Goal: Task Accomplishment & Management: Manage account settings

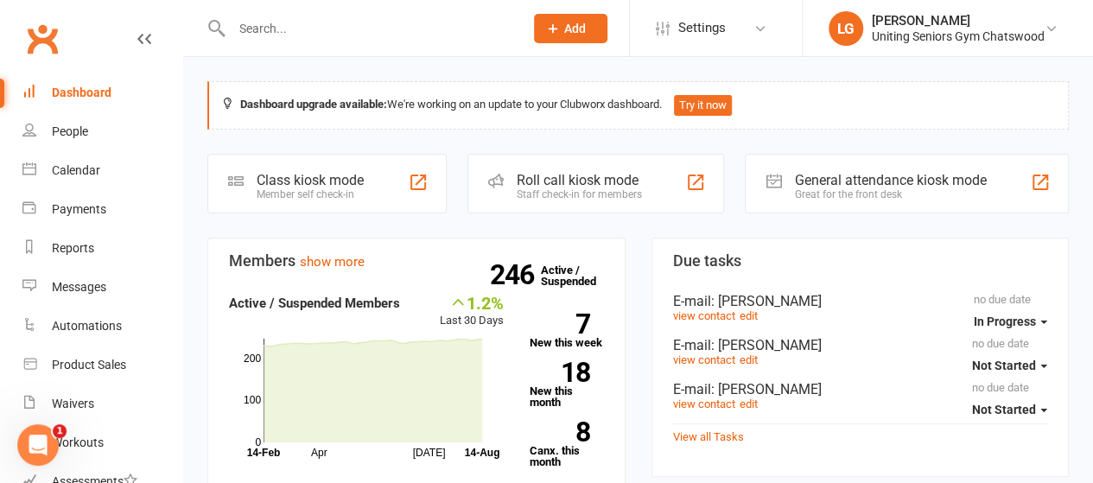
click at [251, 29] on input "text" at bounding box center [368, 28] width 285 height 24
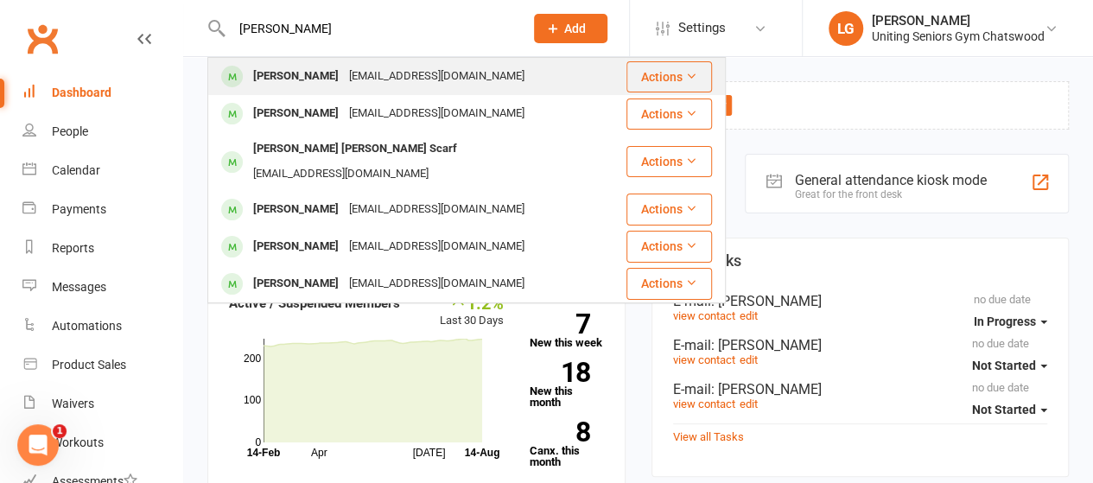
type input "[PERSON_NAME]"
click at [396, 71] on div "[EMAIL_ADDRESS][DOMAIN_NAME]" at bounding box center [437, 76] width 186 height 25
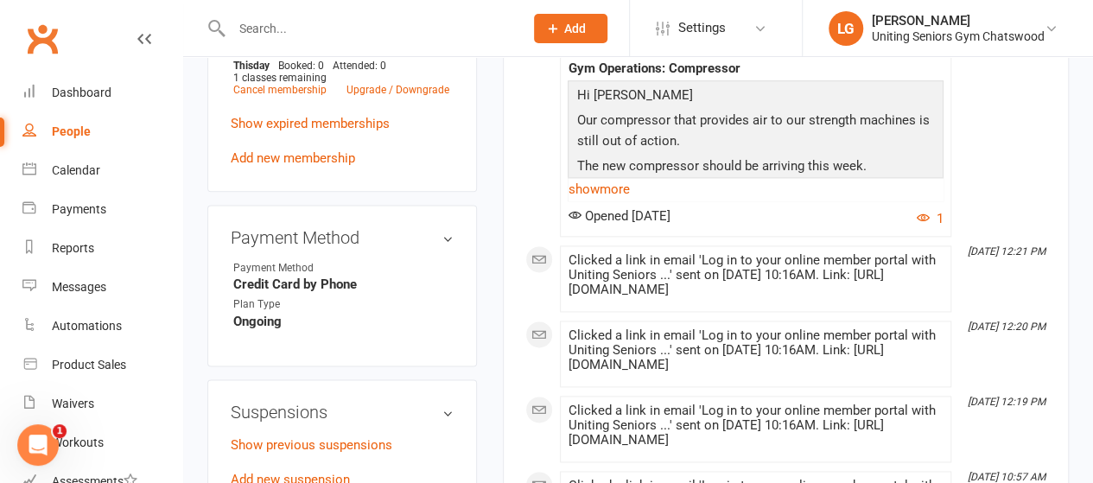
scroll to position [1124, 0]
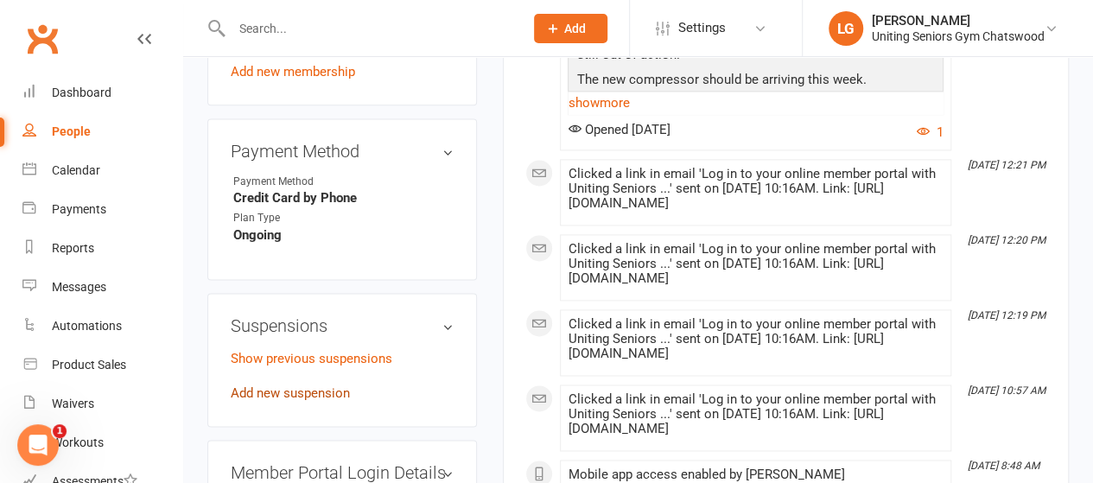
click at [299, 385] on link "Add new suspension" at bounding box center [290, 393] width 119 height 16
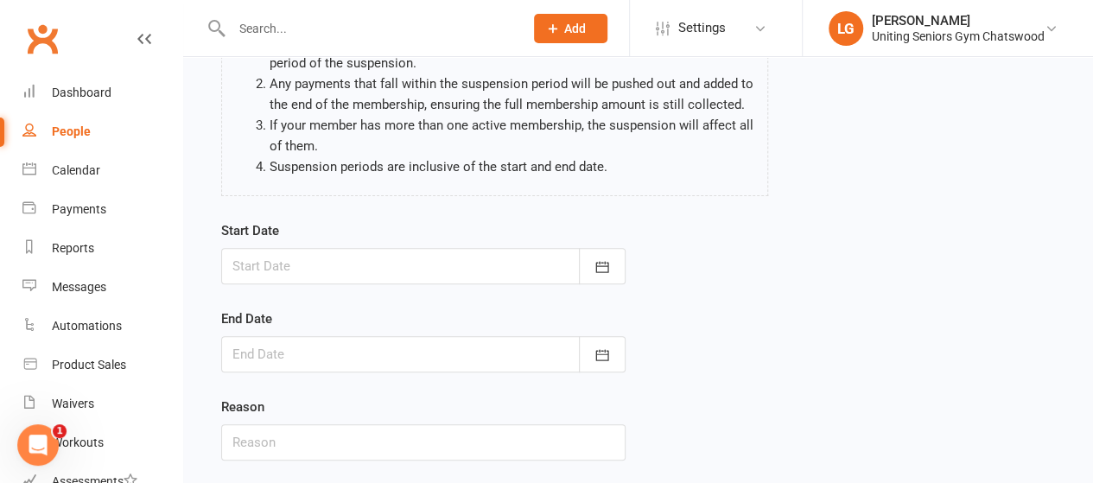
scroll to position [259, 0]
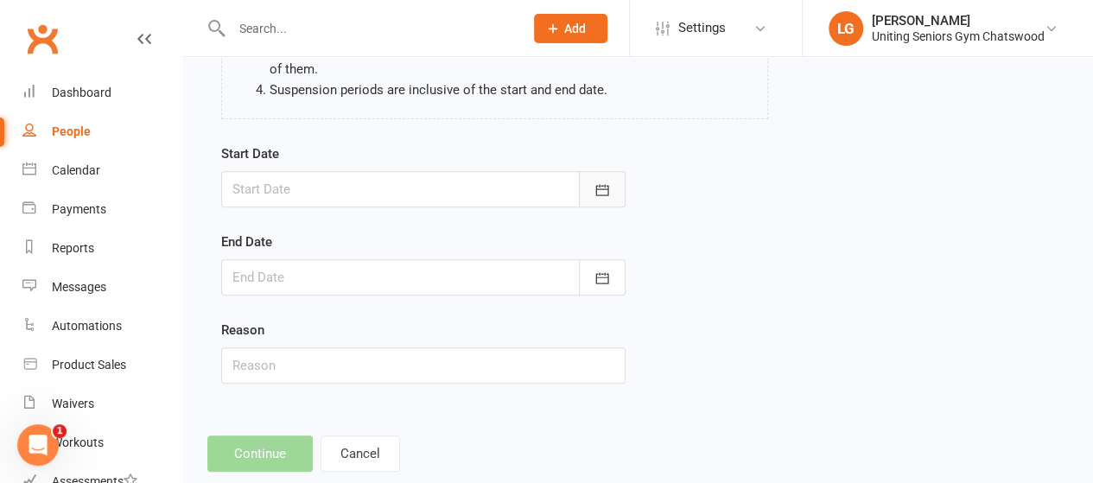
click at [594, 194] on icon "button" at bounding box center [602, 190] width 17 height 17
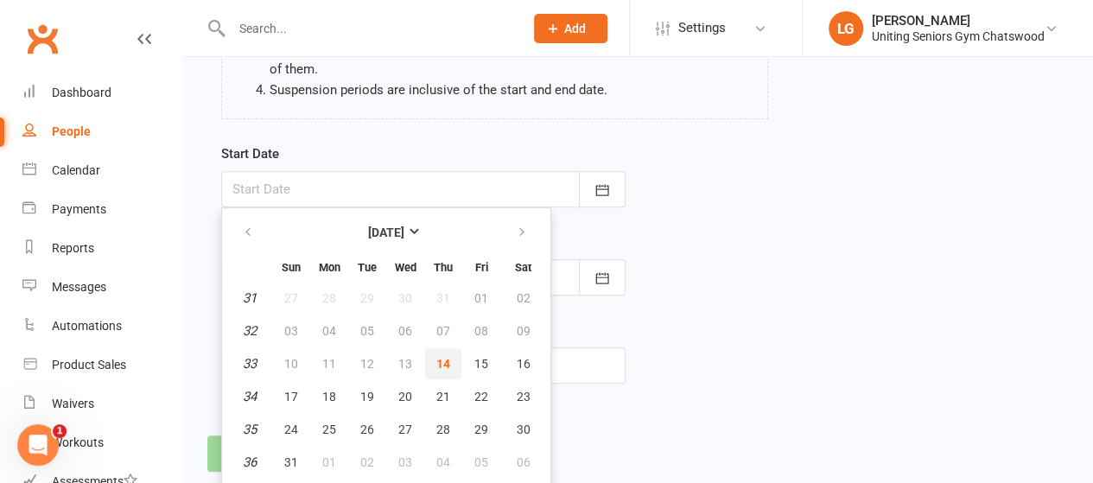
click at [442, 366] on span "14" at bounding box center [443, 364] width 14 height 14
type input "[DATE]"
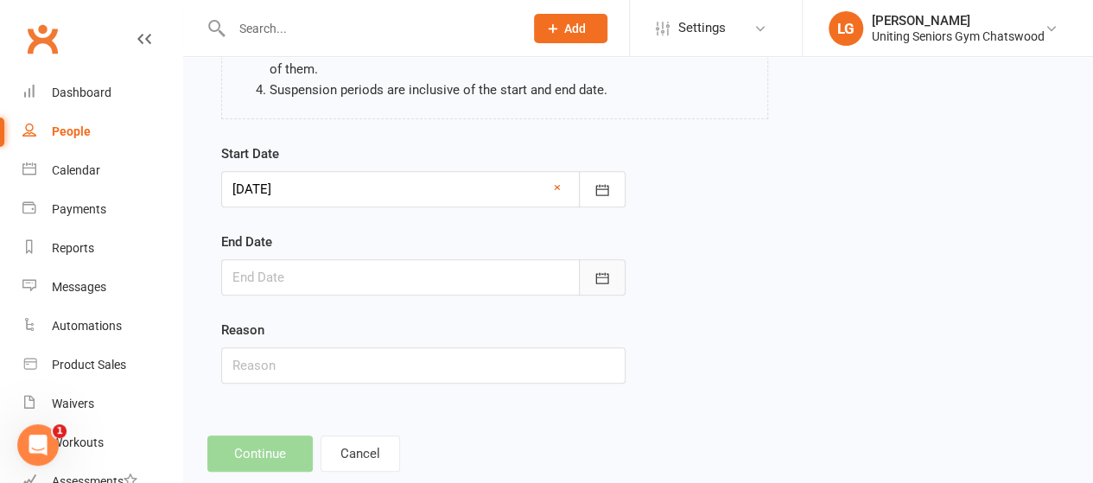
click at [593, 263] on button "button" at bounding box center [602, 277] width 47 height 36
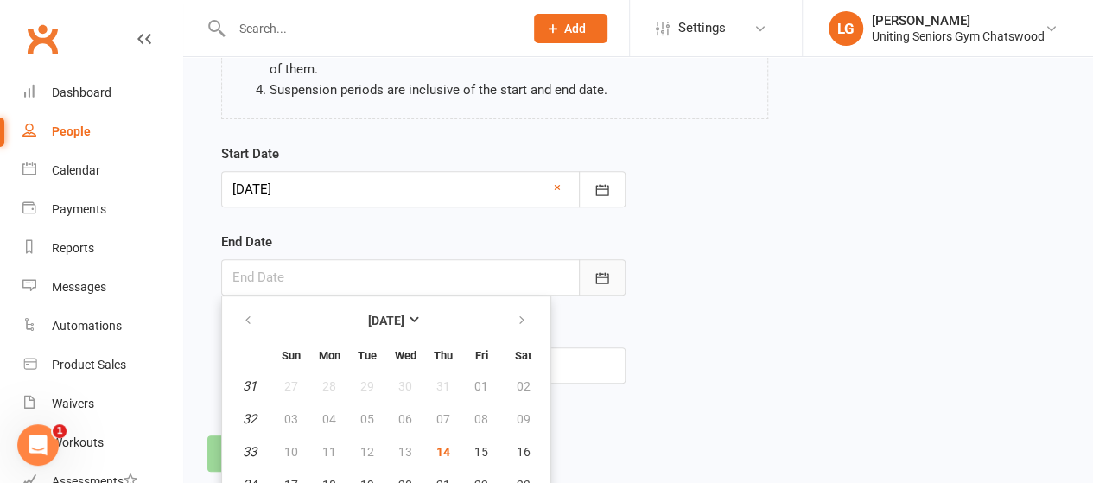
scroll to position [342, 0]
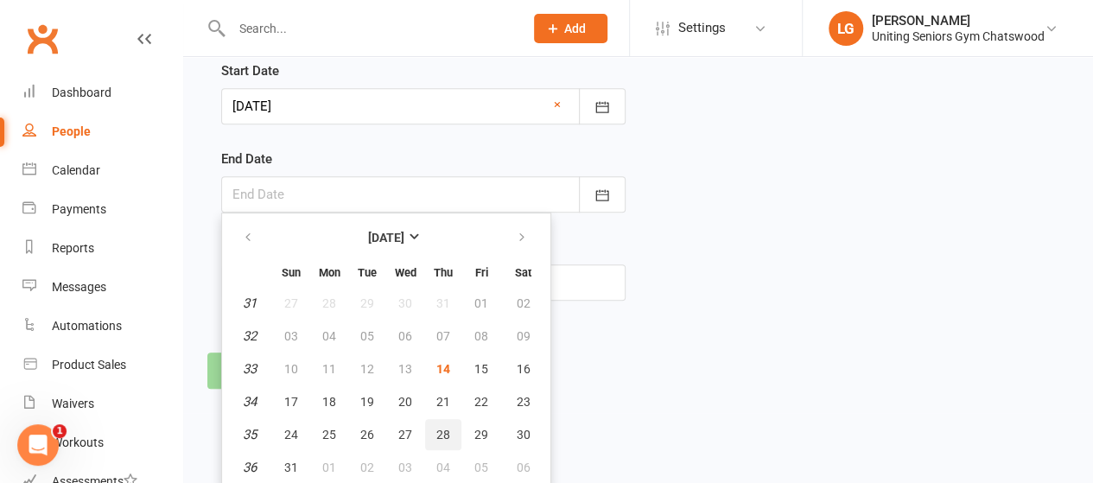
click at [449, 435] on span "28" at bounding box center [443, 435] width 14 height 14
type input "[DATE]"
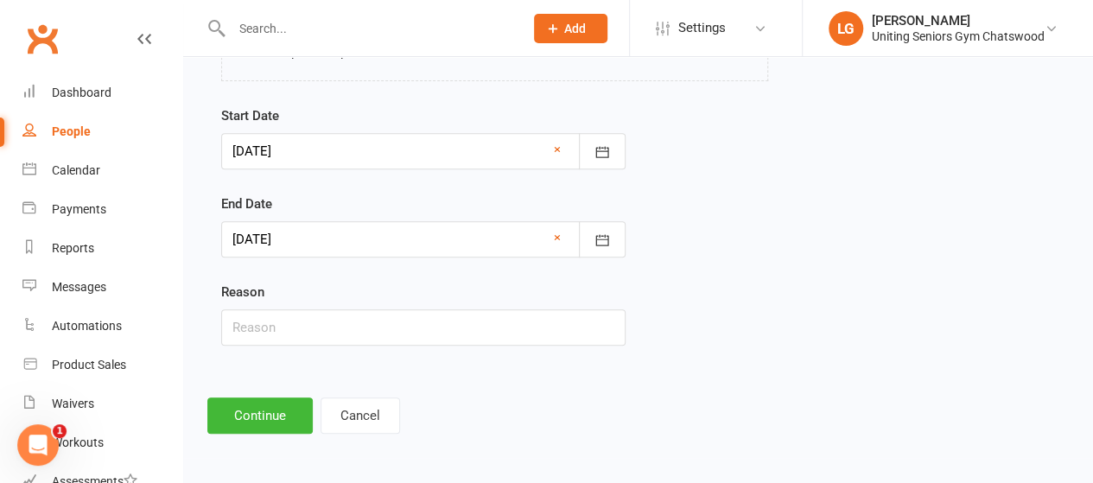
scroll to position [294, 0]
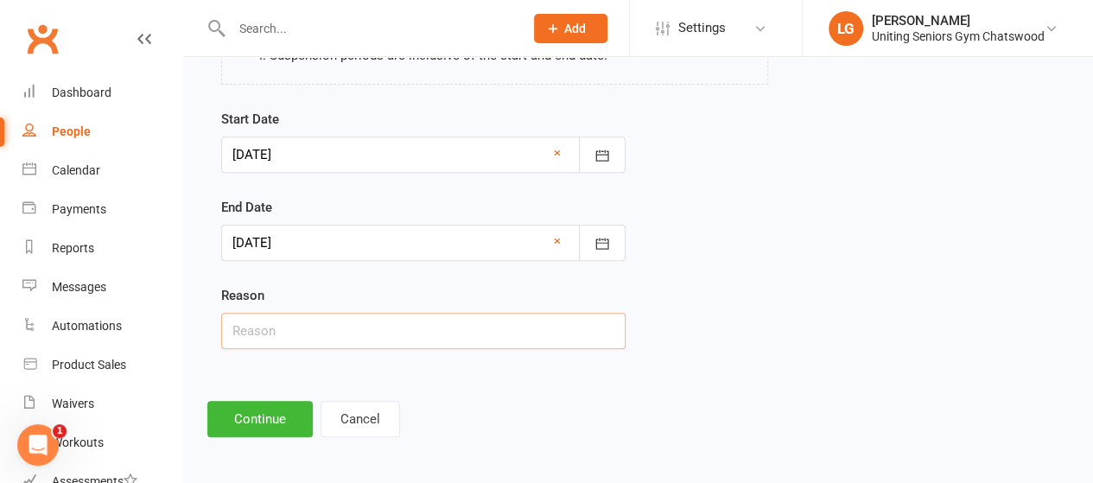
click at [404, 333] on input "text" at bounding box center [423, 331] width 405 height 36
type input "unwell"
click at [294, 417] on button "Continue" at bounding box center [259, 419] width 105 height 36
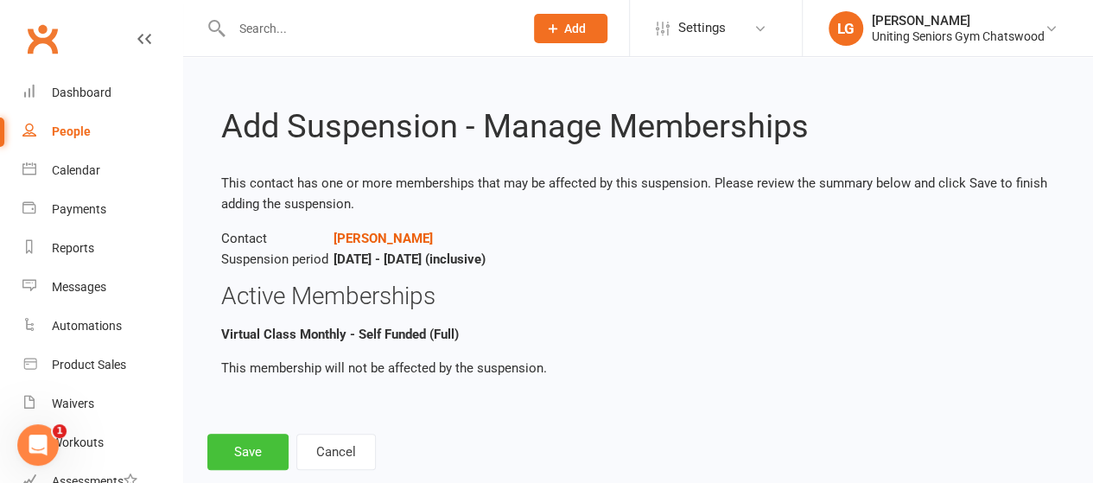
click at [248, 447] on button "Save" at bounding box center [247, 452] width 81 height 36
